Goal: Navigation & Orientation: Find specific page/section

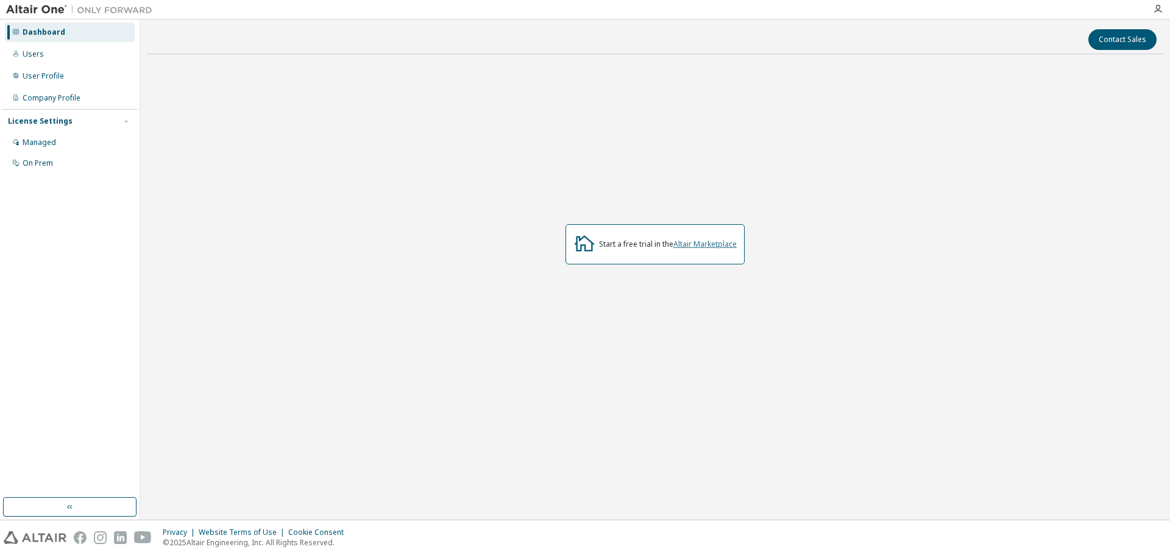
click at [705, 242] on link "Altair Marketplace" at bounding box center [705, 244] width 63 height 10
